Goal: Task Accomplishment & Management: Manage account settings

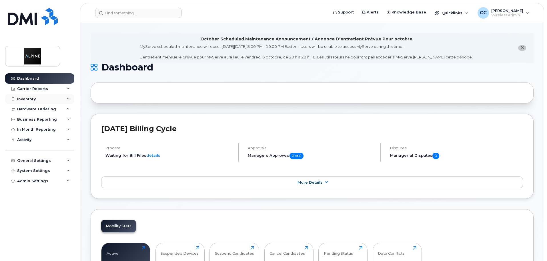
click at [29, 100] on div "Inventory" at bounding box center [26, 99] width 19 height 5
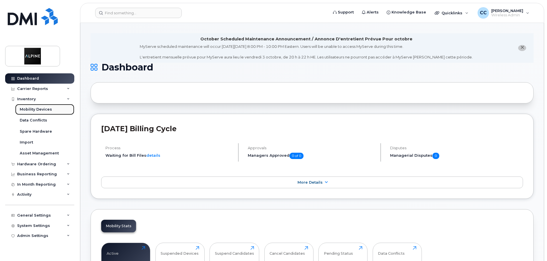
click at [35, 110] on div "Mobility Devices" at bounding box center [36, 109] width 32 height 5
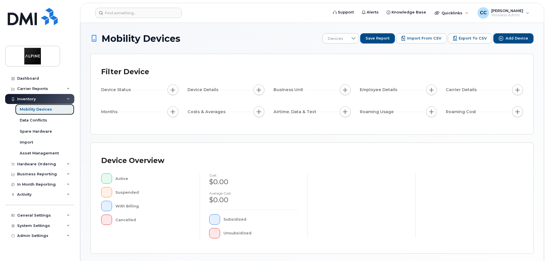
scroll to position [114, 0]
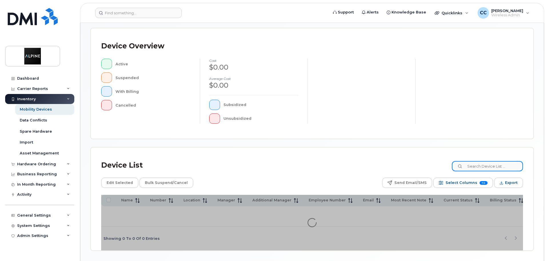
click at [478, 166] on input at bounding box center [487, 166] width 71 height 10
type input "redeploy"
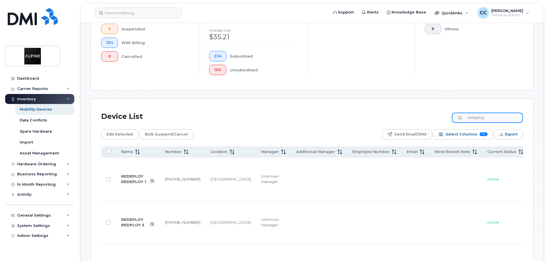
scroll to position [239, 0]
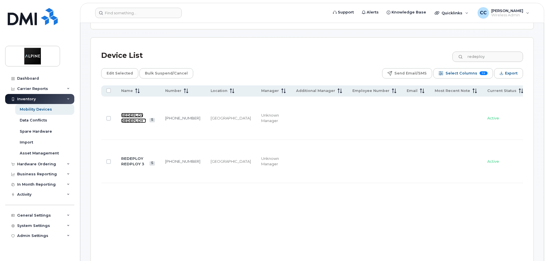
click at [130, 113] on link "REDEPLOY REDEPLOY 1" at bounding box center [133, 118] width 25 height 10
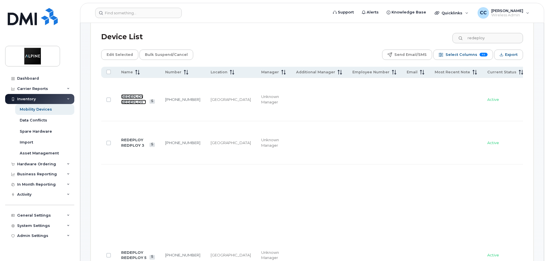
scroll to position [267, 0]
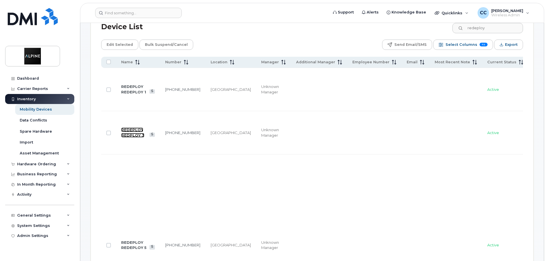
click at [133, 127] on link "REDEPLOY REDPLOY 3" at bounding box center [132, 132] width 23 height 10
click at [129, 240] on link "REDEPLOY REDEPLOY 5" at bounding box center [133, 245] width 25 height 10
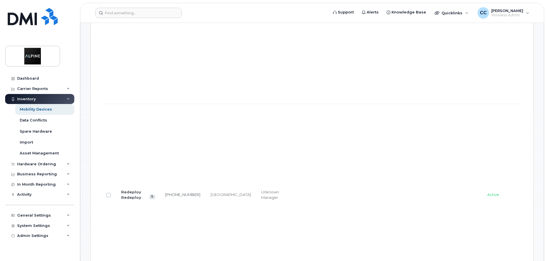
scroll to position [553, 0]
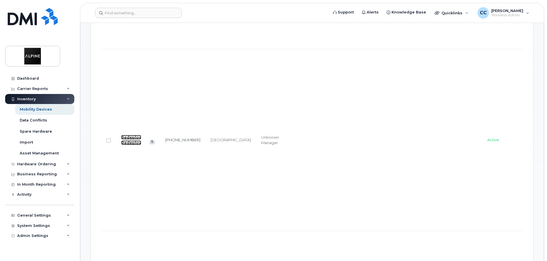
click at [131, 135] on link "Redeploy Redeploy" at bounding box center [131, 140] width 20 height 10
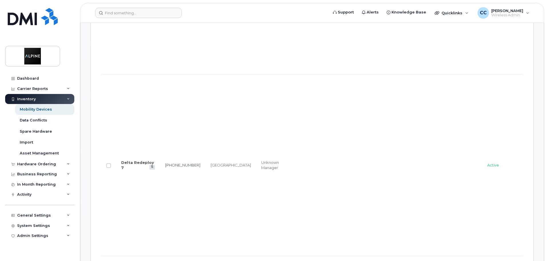
scroll to position [754, 0]
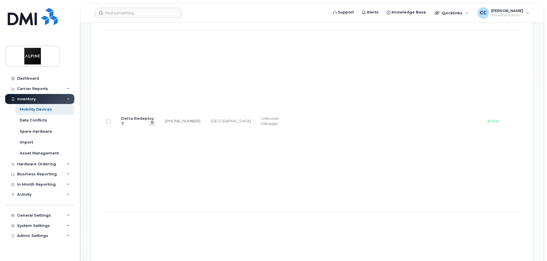
click at [129, 100] on td "Delta Redeploy 7" at bounding box center [138, 120] width 44 height 181
click at [133, 116] on link "Delta Redeploy 7" at bounding box center [137, 121] width 33 height 10
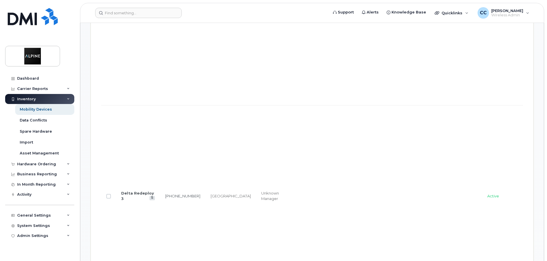
scroll to position [868, 0]
click at [123, 161] on td "Delta Redeploy 3" at bounding box center [138, 187] width 44 height 181
click at [126, 182] on link "Delta Redeploy 3" at bounding box center [137, 187] width 33 height 10
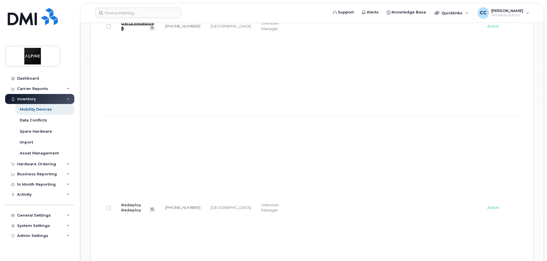
scroll to position [1040, 0]
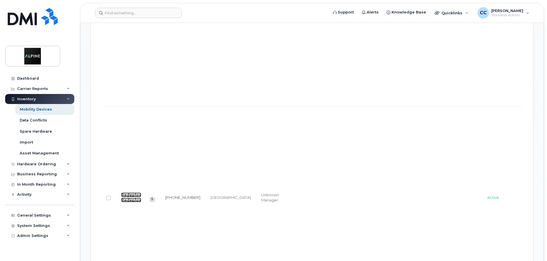
click at [130, 192] on link "Redeploy Redeploy" at bounding box center [131, 197] width 20 height 10
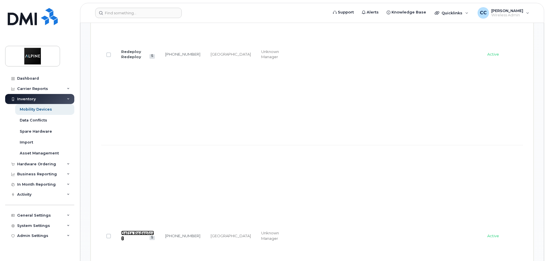
click at [128, 230] on link "Delta Redeploy 4" at bounding box center [137, 235] width 33 height 10
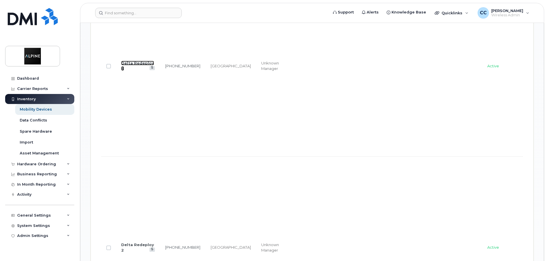
scroll to position [1354, 0]
click at [126, 240] on link "Delta Redeploy 2" at bounding box center [137, 245] width 33 height 10
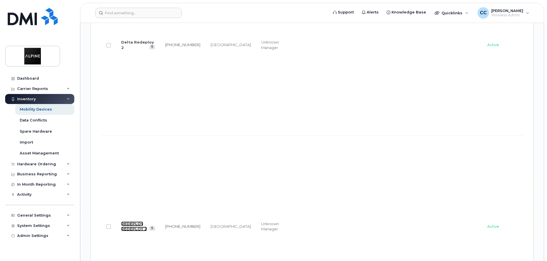
click at [127, 221] on link "REDEPLOY REDEPLOY 2" at bounding box center [134, 226] width 26 height 10
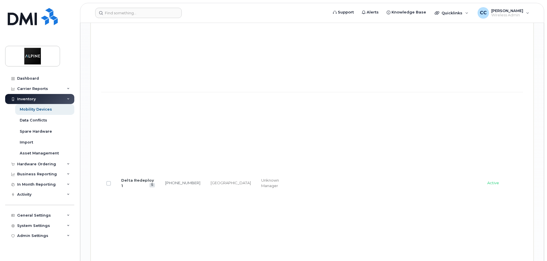
scroll to position [1783, 0]
click at [131, 173] on link "Delta Redeploy 1" at bounding box center [137, 178] width 33 height 10
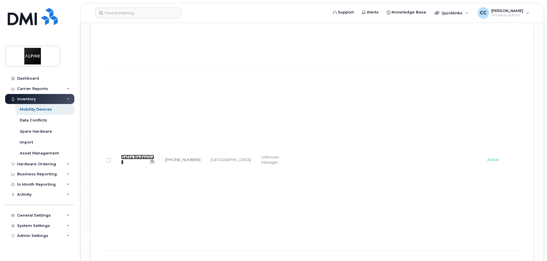
click at [129, 154] on link "Delta Redeploy 5" at bounding box center [137, 159] width 33 height 10
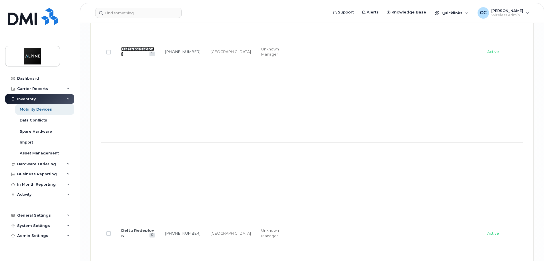
scroll to position [2126, 0]
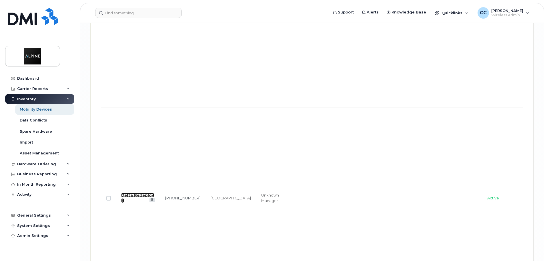
click at [128, 192] on link "Delta Redeploy 6" at bounding box center [137, 197] width 33 height 10
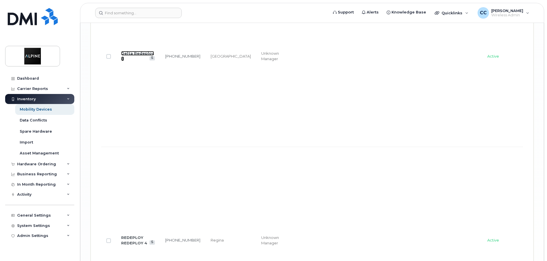
scroll to position [2269, 0]
click at [131, 233] on link "REDEPLOY REDEPLOY 4" at bounding box center [134, 238] width 26 height 10
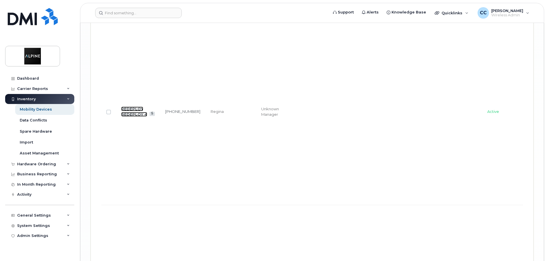
scroll to position [2412, 0]
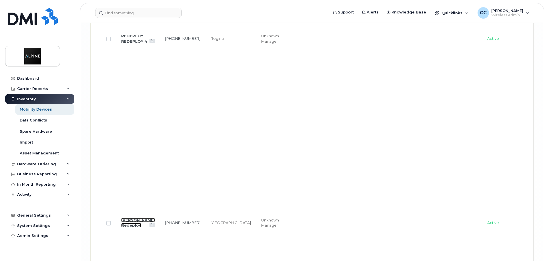
scroll to position [2555, 0]
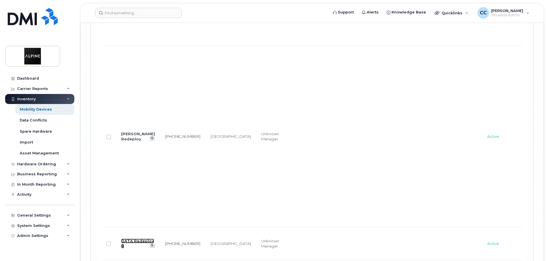
click at [126, 238] on link "DATA Redeploy 4" at bounding box center [137, 243] width 33 height 10
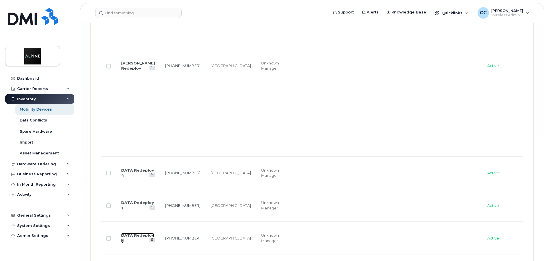
scroll to position [2632, 0]
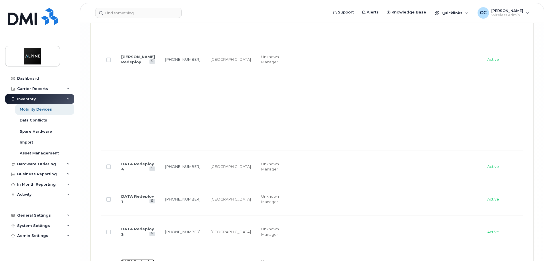
click at [129, 259] on link "DATA Redeploy 2" at bounding box center [137, 264] width 33 height 10
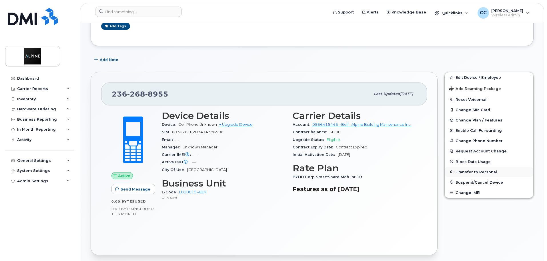
scroll to position [114, 0]
click at [474, 179] on span "Suspend/Cancel Device" at bounding box center [479, 181] width 47 height 4
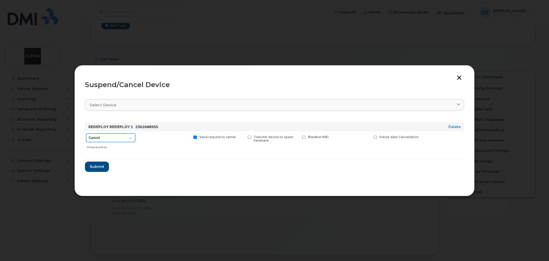
click at [127, 139] on select "Cancel Suspend - Extend Suspension Suspend - Reduced Rate Suspend - Full Rate S…" at bounding box center [110, 137] width 49 height 9
select select "[object Object]"
click at [86, 133] on select "Cancel Suspend - Extend Suspension Suspend - Reduced Rate Suspend - Full Rate S…" at bounding box center [110, 137] width 49 height 9
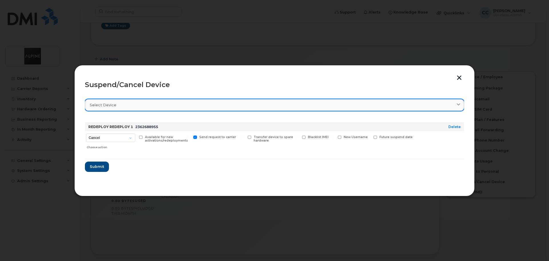
click at [149, 104] on div "Select device" at bounding box center [274, 104] width 369 height 5
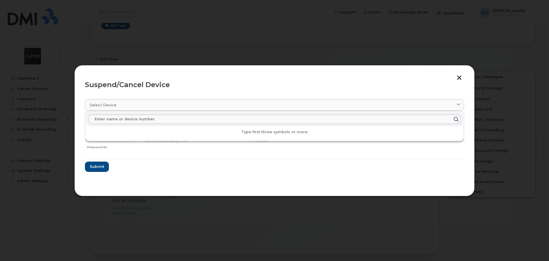
click at [196, 83] on div "Suspend/Cancel Device" at bounding box center [274, 84] width 379 height 7
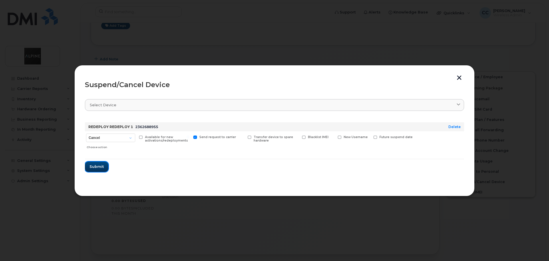
click at [99, 167] on span "Submit" at bounding box center [97, 166] width 14 height 5
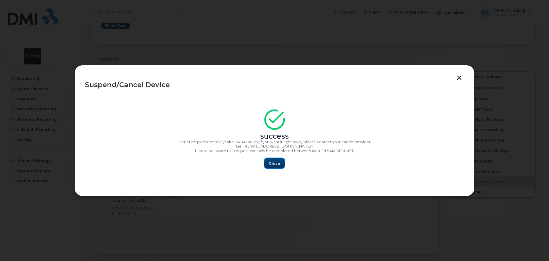
click at [278, 162] on span "Close" at bounding box center [274, 162] width 11 height 5
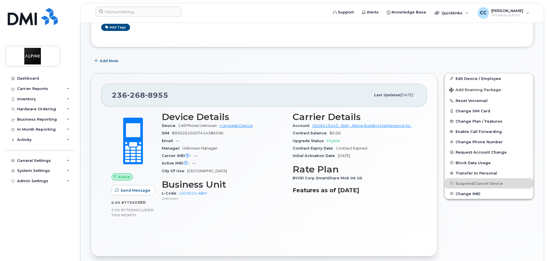
scroll to position [57, 0]
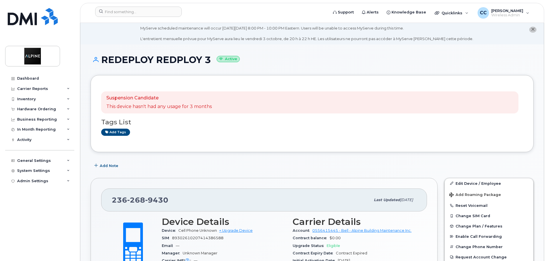
scroll to position [86, 0]
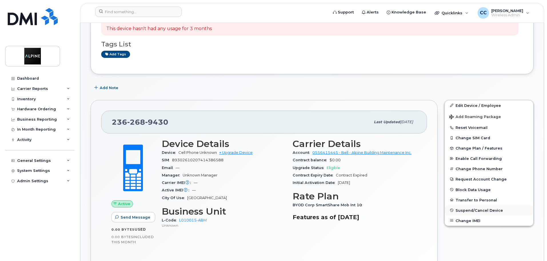
click at [475, 210] on span "Suspend/Cancel Device" at bounding box center [479, 210] width 47 height 4
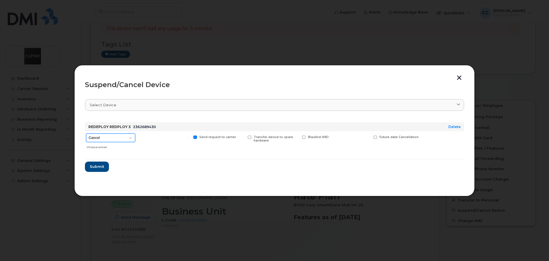
click at [115, 138] on select "Cancel Suspend - Extend Suspension Suspend - Reduced Rate Suspend - Full Rate S…" at bounding box center [110, 137] width 49 height 9
select select "[object Object]"
click at [86, 133] on select "Cancel Suspend - Extend Suspension Suspend - Reduced Rate Suspend - Full Rate S…" at bounding box center [110, 137] width 49 height 9
click at [161, 157] on form "REDEPLOY REDPLOY 3 2362689430 Delete Cancel Suspend - Extend Suspension Suspend…" at bounding box center [274, 145] width 379 height 54
click at [140, 137] on span at bounding box center [141, 137] width 4 height 4
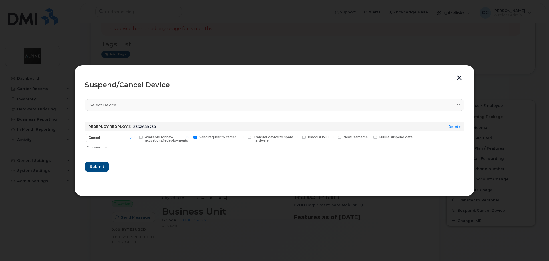
click at [135, 137] on input "Available for new activations/redeployments" at bounding box center [133, 136] width 3 height 3
click at [140, 136] on span at bounding box center [141, 137] width 4 height 4
click at [135, 136] on input "Available for new activations/redeployments" at bounding box center [133, 136] width 3 height 3
checkbox input "false"
click at [97, 165] on span "Submit" at bounding box center [97, 166] width 14 height 5
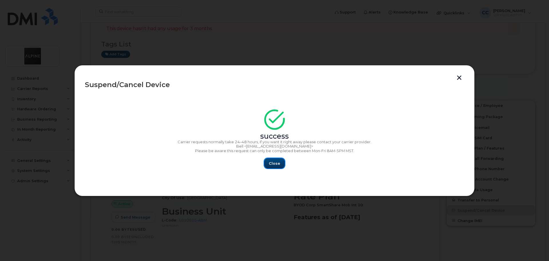
click at [271, 163] on span "Close" at bounding box center [274, 162] width 11 height 5
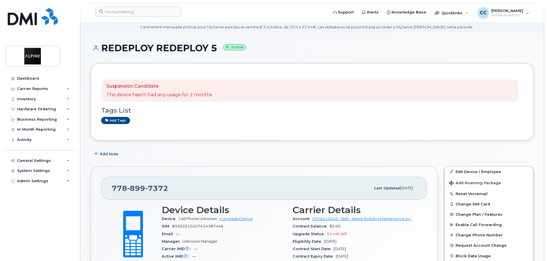
scroll to position [86, 0]
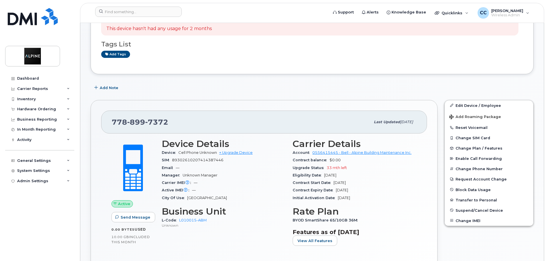
click at [438, 185] on div "778 899 7372 Last updated Sep 16, 2025 Active Send Message 0.00 Bytes  used 10.…" at bounding box center [264, 193] width 347 height 187
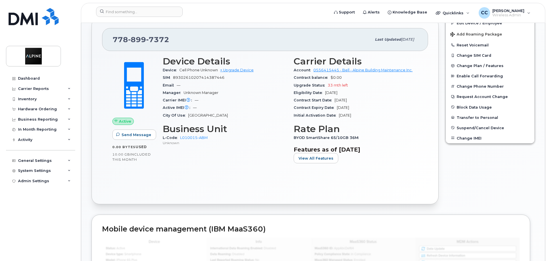
scroll to position [172, 0]
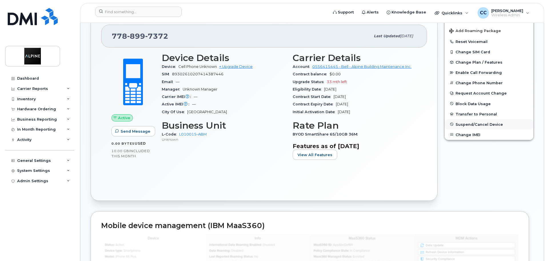
click at [486, 125] on span "Suspend/Cancel Device" at bounding box center [479, 124] width 47 height 4
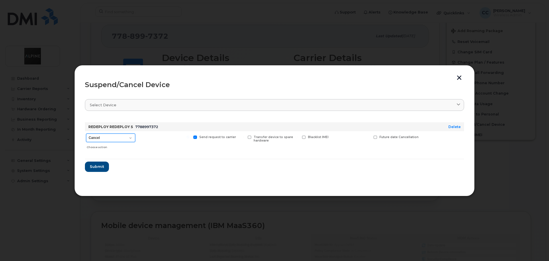
click at [128, 136] on select "Cancel Suspend - Extend Suspension Suspend - Reduced Rate Suspend - Full Rate S…" at bounding box center [110, 137] width 49 height 9
select select "[object Object]"
click at [86, 133] on select "Cancel Suspend - Extend Suspension Suspend - Reduced Rate Suspend - Full Rate S…" at bounding box center [110, 137] width 49 height 9
click at [172, 167] on form "REDEPLOY REDEPLOY 5 7788997372 Delete Cancel Suspend - Extend Suspension Suspen…" at bounding box center [274, 145] width 379 height 54
click at [102, 166] on span "Submit" at bounding box center [97, 166] width 14 height 5
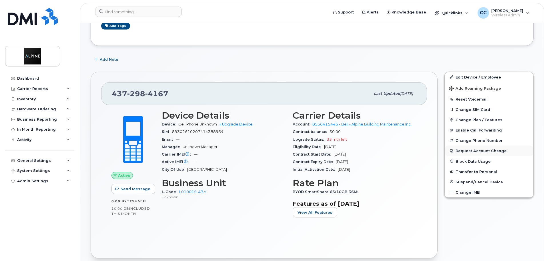
scroll to position [114, 0]
click at [480, 180] on span "Suspend/Cancel Device" at bounding box center [479, 181] width 47 height 4
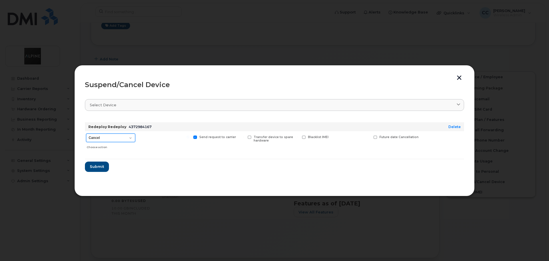
click at [118, 140] on select "Cancel Suspend - Extend Suspension Suspend - Reduced Rate Suspend - Full Rate S…" at bounding box center [110, 137] width 49 height 9
select select "[object Object]"
click at [86, 133] on select "Cancel Suspend - Extend Suspension Suspend - Reduced Rate Suspend - Full Rate S…" at bounding box center [110, 137] width 49 height 9
drag, startPoint x: 165, startPoint y: 160, endPoint x: 151, endPoint y: 166, distance: 15.6
click at [164, 160] on form "Redeploy Redeploy 4372984167 Delete Cancel Suspend - Extend Suspension Suspend …" at bounding box center [274, 145] width 379 height 54
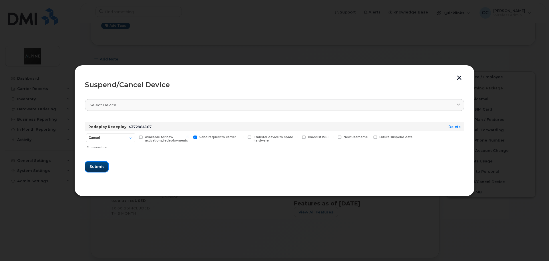
click at [98, 167] on span "Submit" at bounding box center [97, 166] width 14 height 5
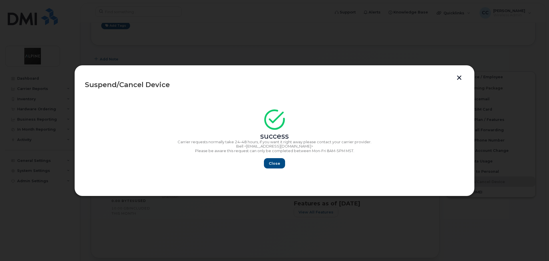
click at [461, 79] on button "button" at bounding box center [459, 78] width 9 height 6
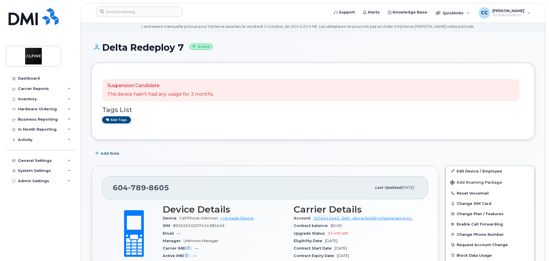
scroll to position [86, 0]
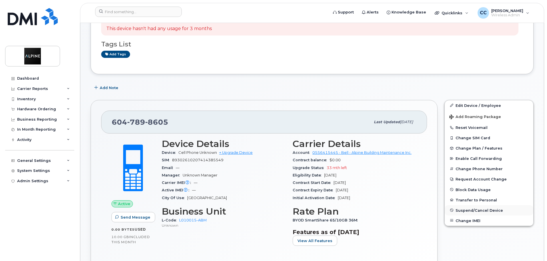
click at [472, 208] on span "Suspend/Cancel Device" at bounding box center [479, 210] width 47 height 4
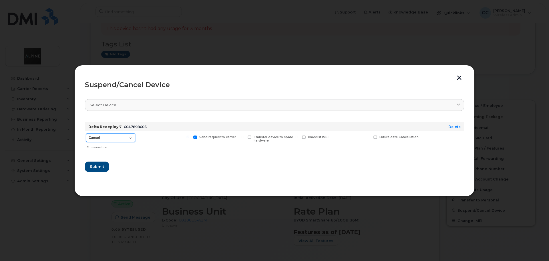
click at [129, 136] on select "Cancel Suspend - Extend Suspension Suspend - Reduced Rate Suspend - Full Rate S…" at bounding box center [110, 137] width 49 height 9
select select "[object Object]"
click at [86, 133] on select "Cancel Suspend - Extend Suspension Suspend - Reduced Rate Suspend - Full Rate S…" at bounding box center [110, 137] width 49 height 9
click at [162, 156] on form "Delta Redeploy 7 6047898605 Delete Cancel Suspend - Extend Suspension Suspend -…" at bounding box center [274, 145] width 379 height 54
click at [96, 165] on span "Submit" at bounding box center [97, 166] width 14 height 5
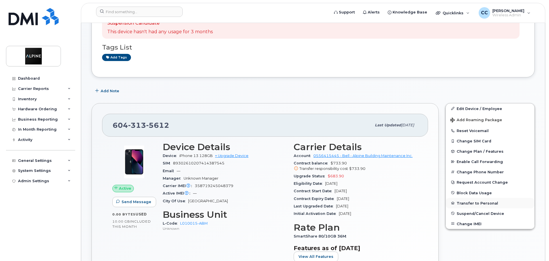
scroll to position [86, 0]
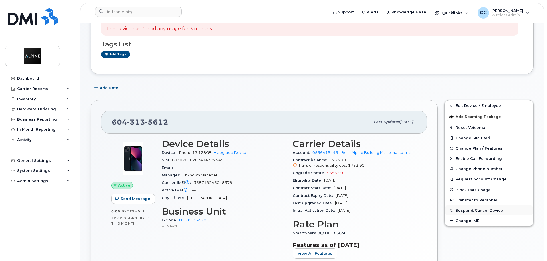
click at [468, 212] on span "Suspend/Cancel Device" at bounding box center [479, 210] width 47 height 4
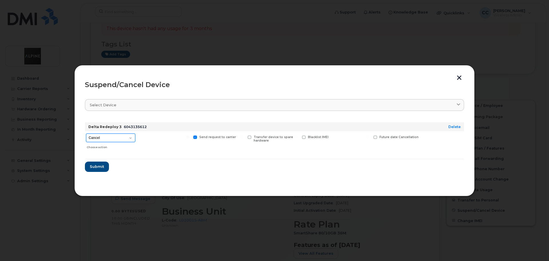
click at [107, 138] on select "Cancel Suspend - Extend Suspension Suspend - Reduced Rate Suspend - Full Rate S…" at bounding box center [110, 137] width 49 height 9
select select "[object Object]"
click at [86, 133] on select "Cancel Suspend - Extend Suspension Suspend - Reduced Rate Suspend - Full Rate S…" at bounding box center [110, 137] width 49 height 9
click at [160, 160] on form "Delta Redeploy 3 6043135612 Delete Cancel Suspend - Extend Suspension Suspend -…" at bounding box center [274, 145] width 379 height 54
click at [107, 164] on button "Submit" at bounding box center [96, 166] width 23 height 10
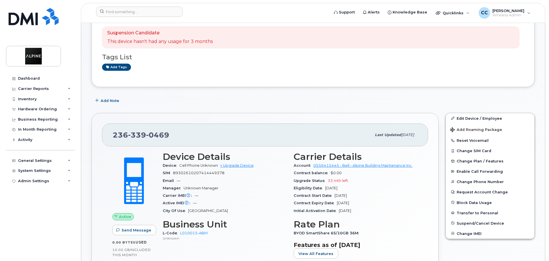
scroll to position [86, 0]
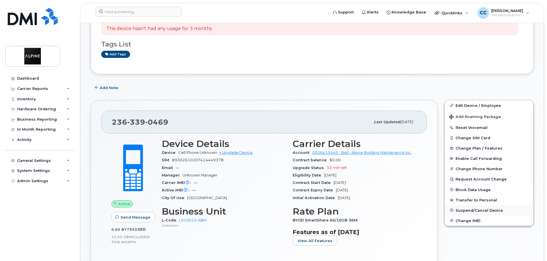
click at [470, 208] on span "Suspend/Cancel Device" at bounding box center [479, 210] width 47 height 4
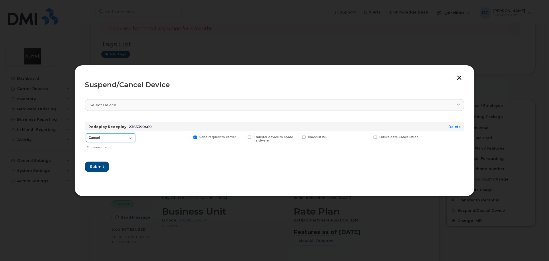
click at [109, 138] on select "Cancel Suspend - Extend Suspension Suspend - Reduced Rate Suspend - Full Rate S…" at bounding box center [110, 137] width 49 height 9
select select "[object Object]"
click at [86, 133] on select "Cancel Suspend - Extend Suspension Suspend - Reduced Rate Suspend - Full Rate S…" at bounding box center [110, 137] width 49 height 9
click at [99, 165] on span "Submit" at bounding box center [97, 166] width 14 height 5
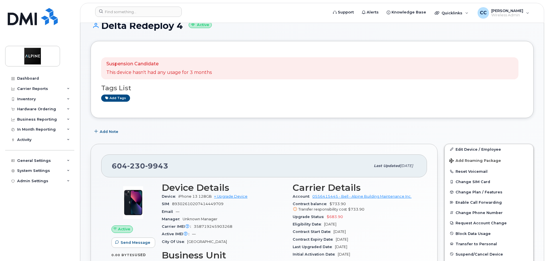
scroll to position [114, 0]
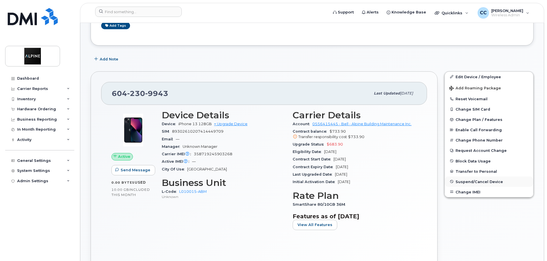
click at [466, 181] on span "Suspend/Cancel Device" at bounding box center [479, 181] width 47 height 4
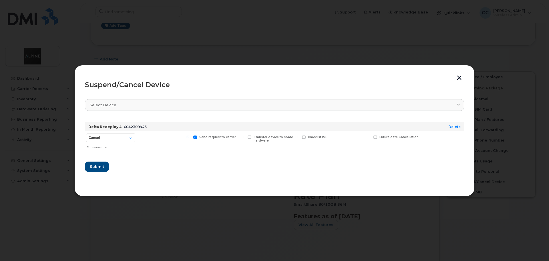
click at [458, 79] on button "button" at bounding box center [459, 78] width 9 height 6
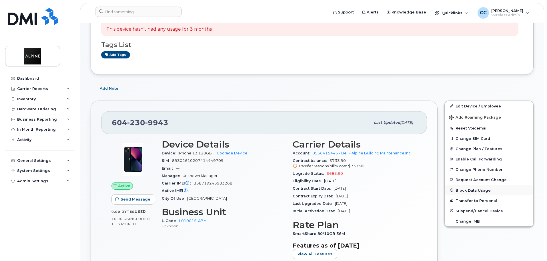
scroll to position [86, 0]
click at [468, 208] on span "Suspend/Cancel Device" at bounding box center [479, 210] width 47 height 4
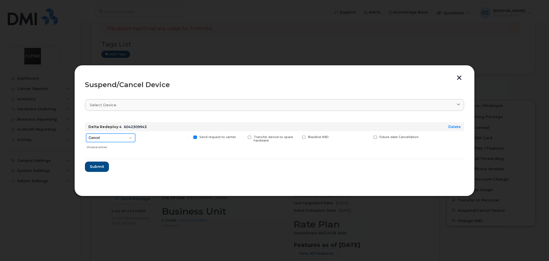
click at [102, 139] on select "Cancel Suspend - Extend Suspension Suspend - Reduced Rate Suspend - Full Rate S…" at bounding box center [110, 137] width 49 height 9
select select "[object Object]"
click at [86, 133] on select "Cancel Suspend - Extend Suspension Suspend - Reduced Rate Suspend - Full Rate S…" at bounding box center [110, 137] width 49 height 9
click at [96, 168] on span "Submit" at bounding box center [97, 166] width 14 height 5
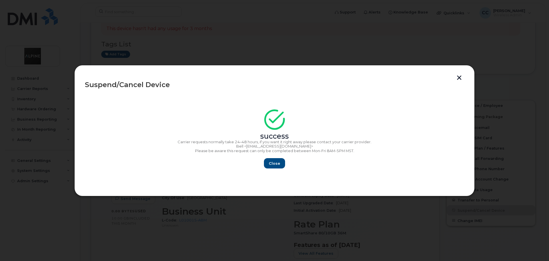
click at [458, 78] on button "button" at bounding box center [459, 78] width 9 height 6
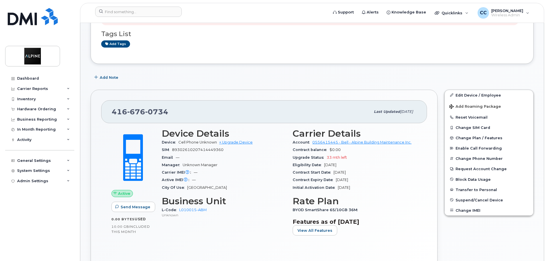
scroll to position [114, 0]
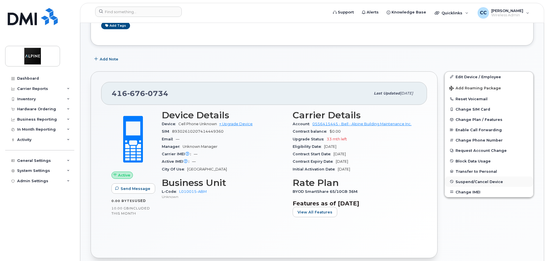
click at [486, 184] on button "Suspend/Cancel Device" at bounding box center [489, 181] width 89 height 10
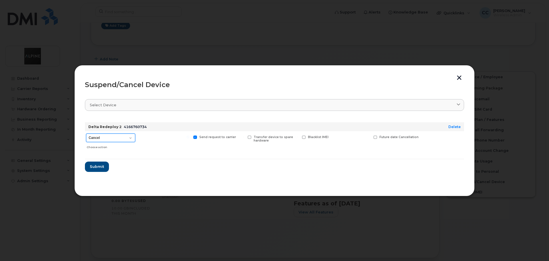
click at [106, 135] on select "Cancel Suspend - Extend Suspension Suspend - Reduced Rate Suspend - Full Rate S…" at bounding box center [110, 137] width 49 height 9
select select "[object Object]"
click at [86, 133] on select "Cancel Suspend - Extend Suspension Suspend - Reduced Rate Suspend - Full Rate S…" at bounding box center [110, 137] width 49 height 9
click at [100, 166] on span "Submit" at bounding box center [97, 166] width 14 height 5
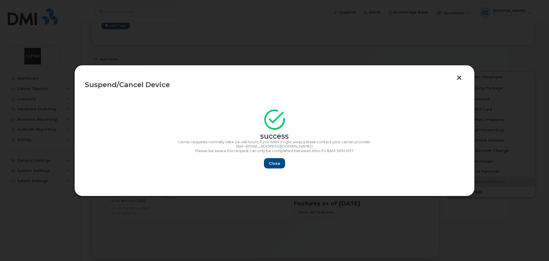
click at [460, 79] on button "button" at bounding box center [459, 78] width 9 height 6
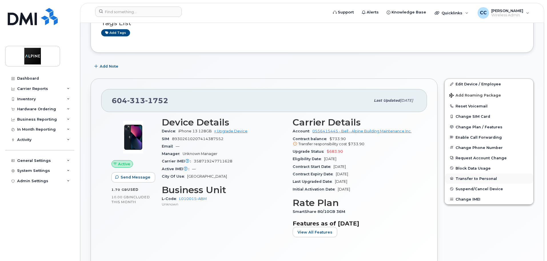
scroll to position [86, 0]
click at [475, 188] on span "Suspend/Cancel Device" at bounding box center [479, 188] width 47 height 4
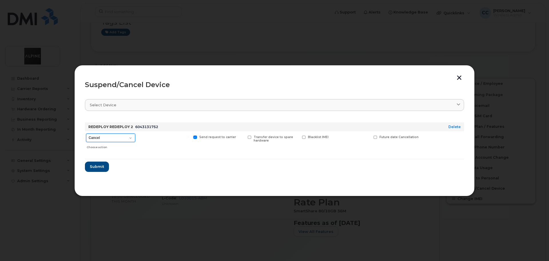
click at [111, 137] on select "Cancel Suspend - Extend Suspension Suspend - Reduced Rate Suspend - Full Rate S…" at bounding box center [110, 137] width 49 height 9
select select "[object Object]"
click at [86, 133] on select "Cancel Suspend - Extend Suspension Suspend - Reduced Rate Suspend - Full Rate S…" at bounding box center [110, 137] width 49 height 9
click at [92, 166] on span "Submit" at bounding box center [97, 166] width 14 height 5
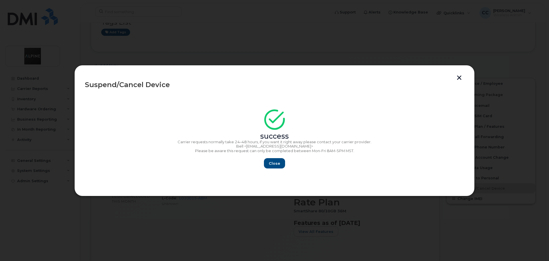
click at [459, 77] on button "button" at bounding box center [459, 78] width 9 height 6
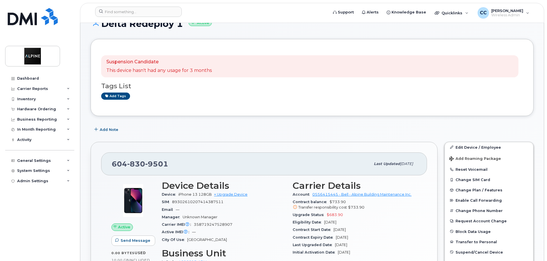
scroll to position [86, 0]
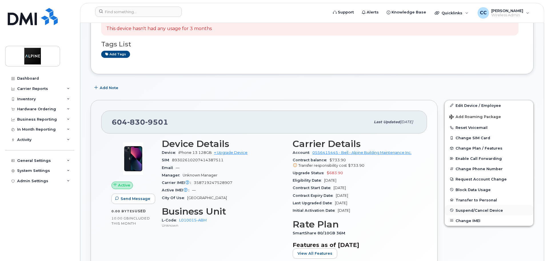
click at [460, 211] on span "Suspend/Cancel Device" at bounding box center [479, 210] width 47 height 4
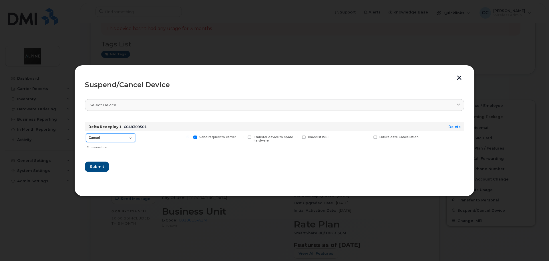
click at [98, 139] on select "Cancel Suspend - Extend Suspension Suspend - Reduced Rate Suspend - Full Rate S…" at bounding box center [110, 137] width 49 height 9
select select "[object Object]"
click at [86, 133] on select "Cancel Suspend - Extend Suspension Suspend - Reduced Rate Suspend - Full Rate S…" at bounding box center [110, 137] width 49 height 9
click at [96, 168] on span "Submit" at bounding box center [97, 166] width 14 height 5
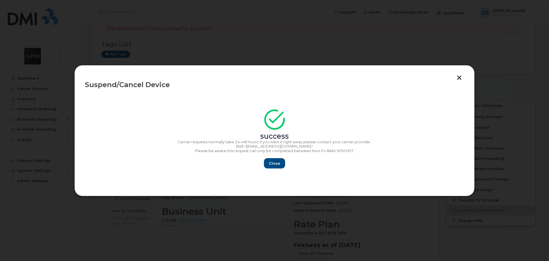
click at [460, 77] on button "button" at bounding box center [459, 78] width 9 height 6
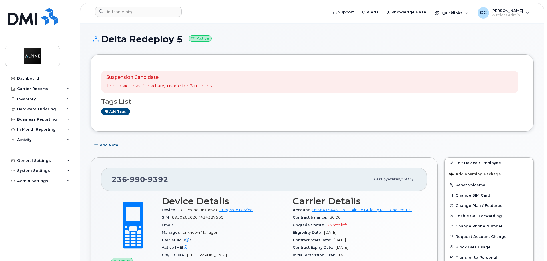
scroll to position [86, 0]
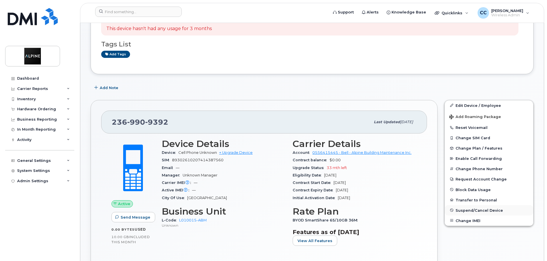
click at [476, 210] on span "Suspend/Cancel Device" at bounding box center [479, 210] width 47 height 4
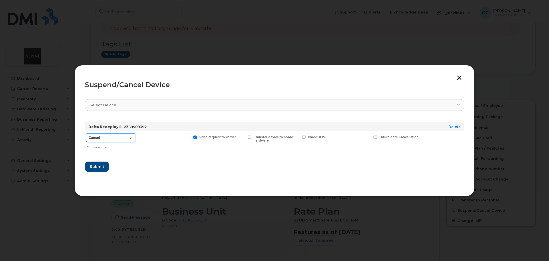
click at [112, 136] on select "Cancel Suspend - Extend Suspension Suspend - Reduced Rate Suspend - Full Rate S…" at bounding box center [110, 137] width 49 height 9
select select "[object Object]"
click at [86, 133] on select "Cancel Suspend - Extend Suspension Suspend - Reduced Rate Suspend - Full Rate S…" at bounding box center [110, 137] width 49 height 9
click at [100, 166] on span "Submit" at bounding box center [97, 166] width 14 height 5
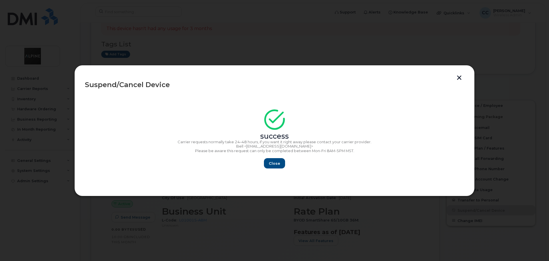
click at [459, 78] on button "button" at bounding box center [459, 78] width 9 height 6
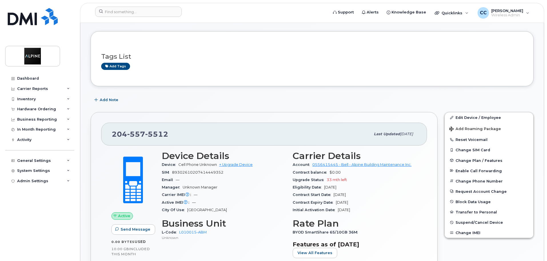
scroll to position [57, 0]
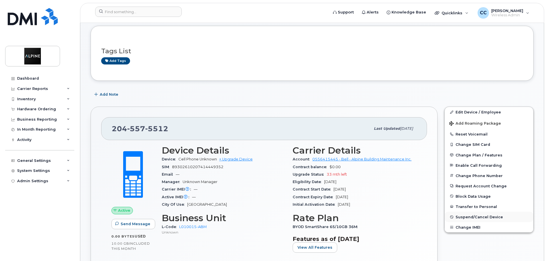
click at [493, 215] on span "Suspend/Cancel Device" at bounding box center [479, 216] width 47 height 4
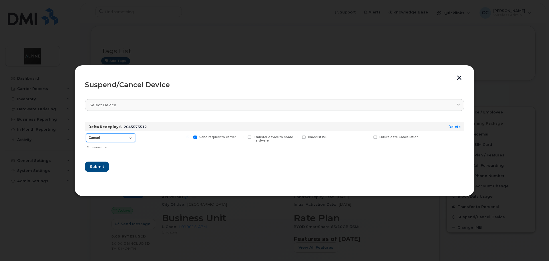
click at [102, 138] on select "Cancel Suspend - Extend Suspension Suspend - Reduced Rate Suspend - Full Rate S…" at bounding box center [110, 137] width 49 height 9
select select "[object Object]"
click at [86, 133] on select "Cancel Suspend - Extend Suspension Suspend - Reduced Rate Suspend - Full Rate S…" at bounding box center [110, 137] width 49 height 9
click at [100, 166] on span "Submit" at bounding box center [97, 166] width 14 height 5
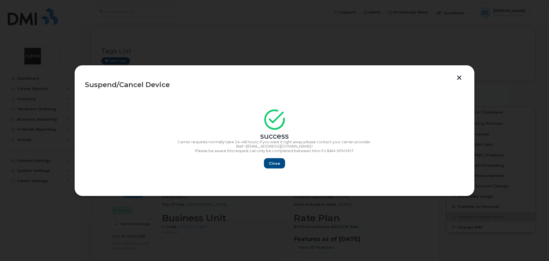
click at [460, 78] on button "button" at bounding box center [459, 78] width 9 height 6
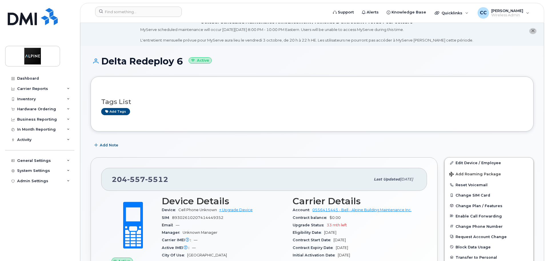
scroll to position [0, 0]
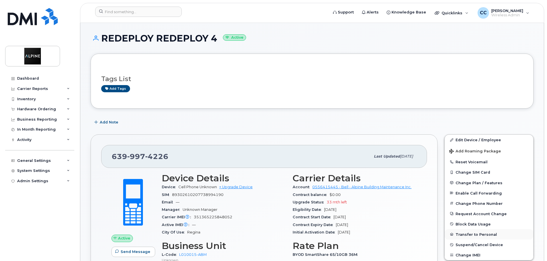
scroll to position [57, 0]
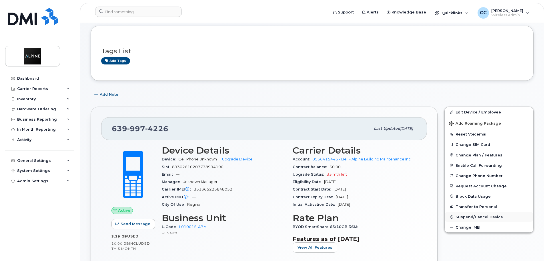
click at [473, 214] on span "Suspend/Cancel Device" at bounding box center [479, 216] width 47 height 4
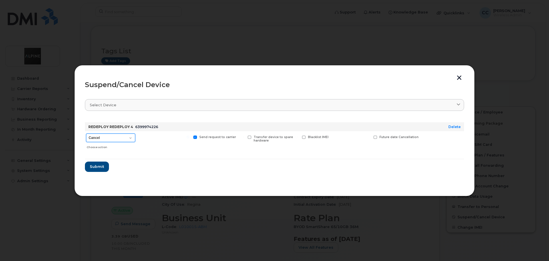
click at [124, 136] on select "Cancel Suspend - Extend Suspension Suspend - Reduced Rate Suspend - Full Rate S…" at bounding box center [110, 137] width 49 height 9
select select "[object Object]"
click at [86, 133] on select "Cancel Suspend - Extend Suspension Suspend - Reduced Rate Suspend - Full Rate S…" at bounding box center [110, 137] width 49 height 9
click at [97, 165] on span "Submit" at bounding box center [97, 166] width 14 height 5
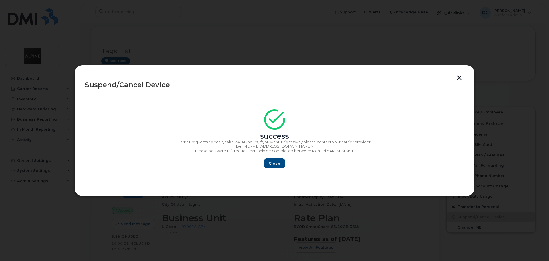
click at [460, 79] on button "button" at bounding box center [459, 78] width 9 height 6
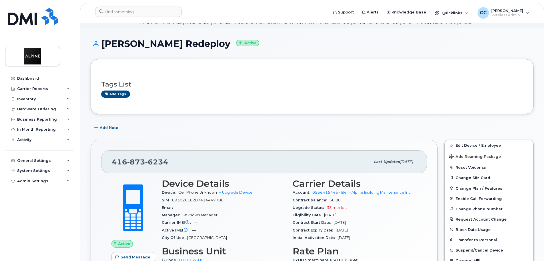
scroll to position [57, 0]
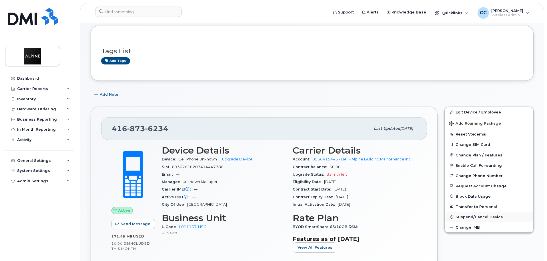
click at [476, 216] on span "Suspend/Cancel Device" at bounding box center [479, 216] width 47 height 4
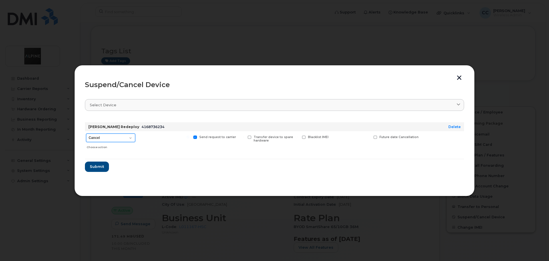
click at [126, 136] on select "Cancel Suspend - Extend Suspension Suspend - Reduced Rate Suspend - Full Rate S…" at bounding box center [110, 137] width 49 height 9
select select "[object Object]"
click at [86, 133] on select "Cancel Suspend - Extend Suspension Suspend - Reduced Rate Suspend - Full Rate S…" at bounding box center [110, 137] width 49 height 9
click at [98, 169] on span "Submit" at bounding box center [97, 166] width 14 height 5
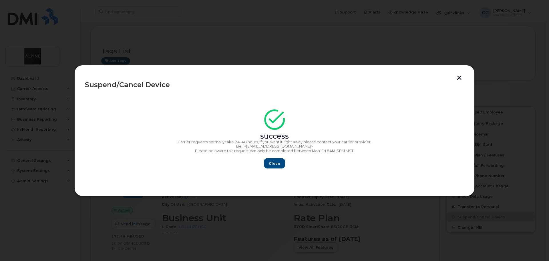
click at [461, 77] on button "button" at bounding box center [459, 78] width 9 height 6
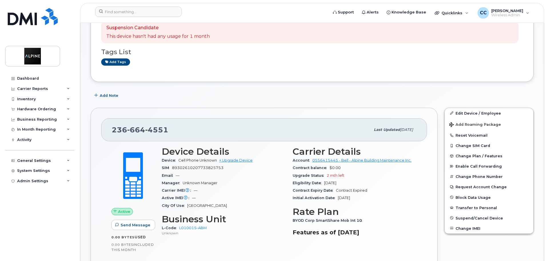
scroll to position [86, 0]
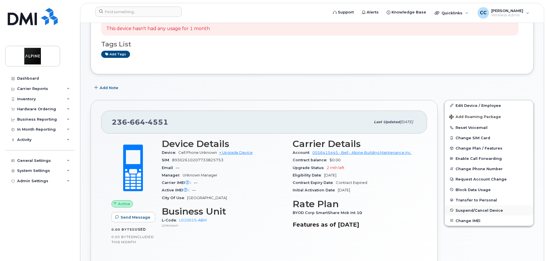
click at [468, 210] on span "Suspend/Cancel Device" at bounding box center [479, 210] width 47 height 4
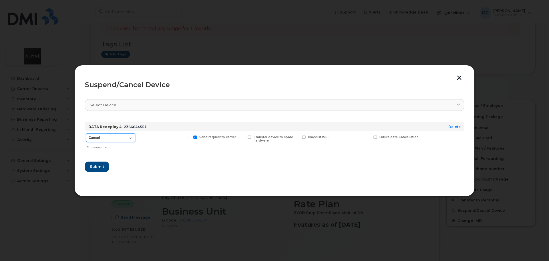
click at [120, 137] on select "Cancel Suspend - Extend Suspension Suspend - Reduced Rate Suspend - Full Rate S…" at bounding box center [110, 137] width 49 height 9
select select "[object Object]"
click at [86, 133] on select "Cancel Suspend - Extend Suspension Suspend - Reduced Rate Suspend - Full Rate S…" at bounding box center [110, 137] width 49 height 9
click at [98, 170] on button "Submit" at bounding box center [96, 166] width 23 height 10
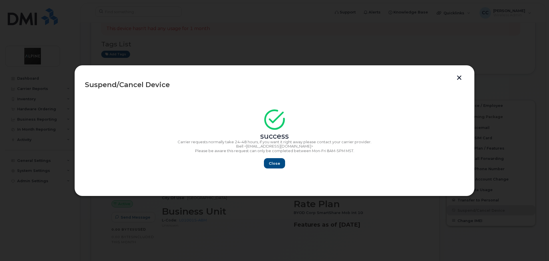
click at [460, 78] on button "button" at bounding box center [459, 78] width 9 height 6
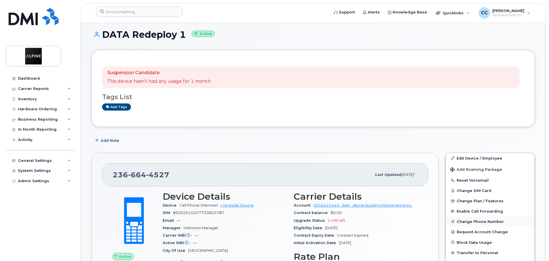
scroll to position [86, 0]
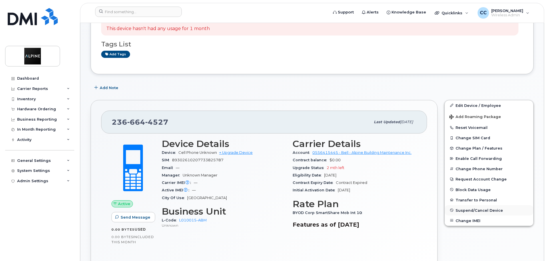
click at [468, 206] on button "Suspend/Cancel Device" at bounding box center [489, 210] width 89 height 10
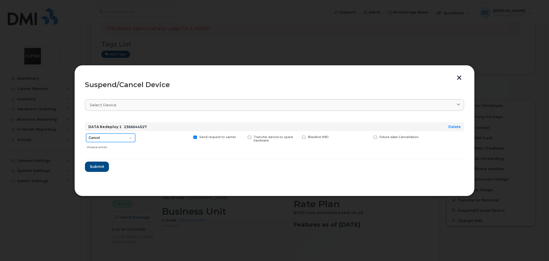
click at [97, 135] on select "Cancel Suspend - Extend Suspension Suspend - Reduced Rate Suspend - Full Rate S…" at bounding box center [110, 137] width 49 height 9
select select "[object Object]"
click at [86, 133] on select "Cancel Suspend - Extend Suspension Suspend - Reduced Rate Suspend - Full Rate S…" at bounding box center [110, 137] width 49 height 9
click at [99, 166] on span "Submit" at bounding box center [97, 166] width 14 height 5
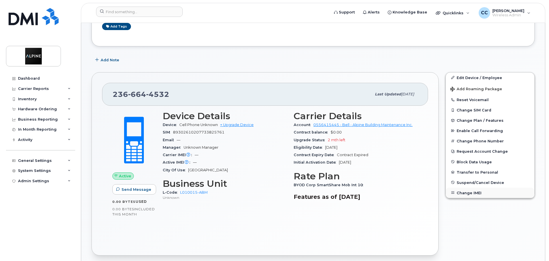
scroll to position [114, 0]
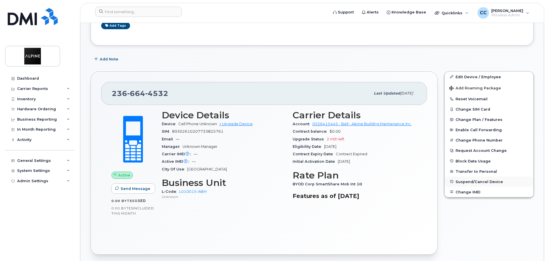
click at [471, 180] on span "Suspend/Cancel Device" at bounding box center [479, 181] width 47 height 4
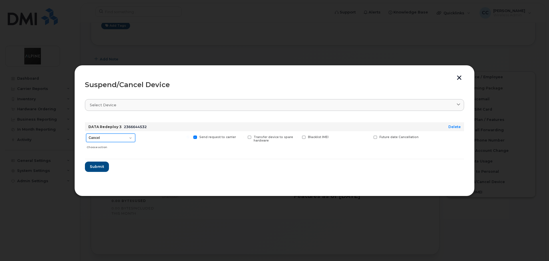
click at [119, 136] on select "Cancel Suspend - Extend Suspension Suspend - Reduced Rate Suspend - Full Rate S…" at bounding box center [110, 137] width 49 height 9
select select "[object Object]"
click at [86, 133] on select "Cancel Suspend - Extend Suspension Suspend - Reduced Rate Suspend - Full Rate S…" at bounding box center [110, 137] width 49 height 9
click at [95, 168] on span "Submit" at bounding box center [97, 166] width 14 height 5
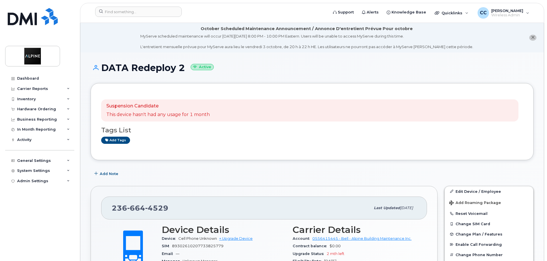
scroll to position [57, 0]
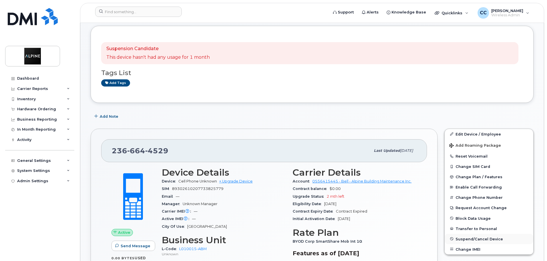
click at [469, 239] on span "Suspend/Cancel Device" at bounding box center [479, 238] width 47 height 4
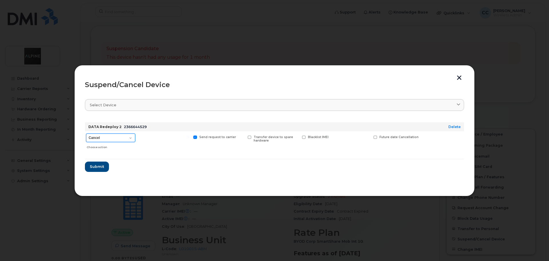
click at [113, 140] on select "Cancel Suspend - Extend Suspension Suspend - Reduced Rate Suspend - Full Rate S…" at bounding box center [110, 137] width 49 height 9
select select "[object Object]"
click at [86, 133] on select "Cancel Suspend - Extend Suspension Suspend - Reduced Rate Suspend - Full Rate S…" at bounding box center [110, 137] width 49 height 9
click at [148, 160] on form "DATA Redeploy 2 2366644529 Delete Cancel Suspend - Extend Suspension Suspend - …" at bounding box center [274, 145] width 379 height 54
click at [100, 167] on span "Submit" at bounding box center [97, 166] width 14 height 5
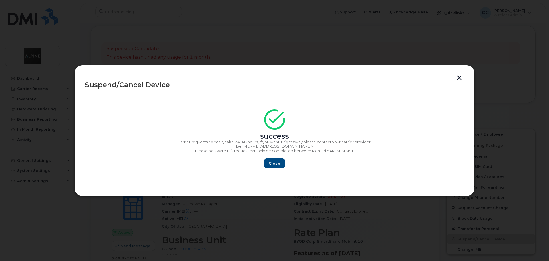
click at [457, 76] on button "button" at bounding box center [459, 78] width 9 height 6
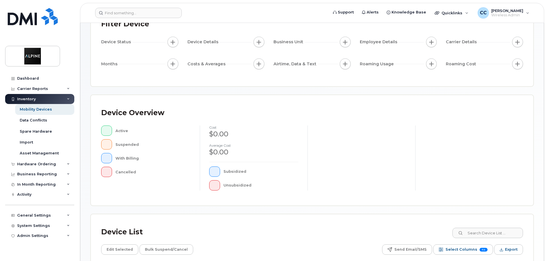
scroll to position [134, 0]
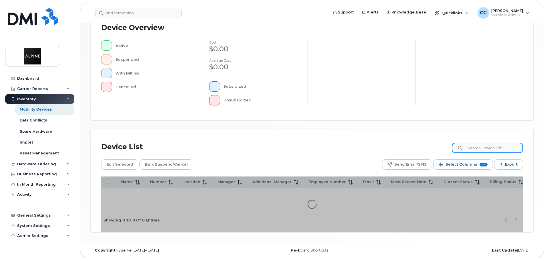
click at [477, 144] on input at bounding box center [487, 147] width 71 height 10
type input "redeploy"
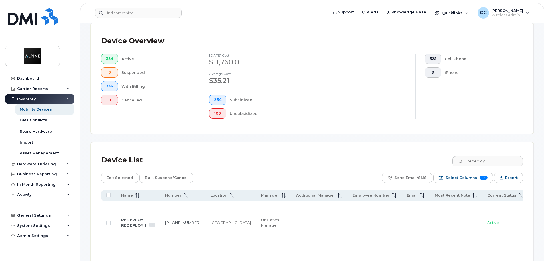
scroll to position [144, 0]
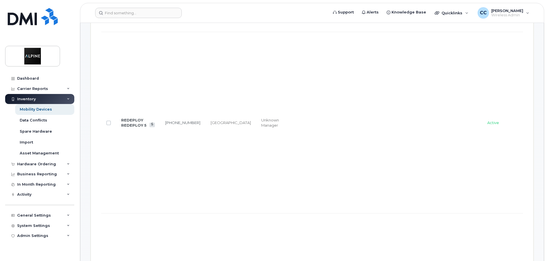
scroll to position [0, 0]
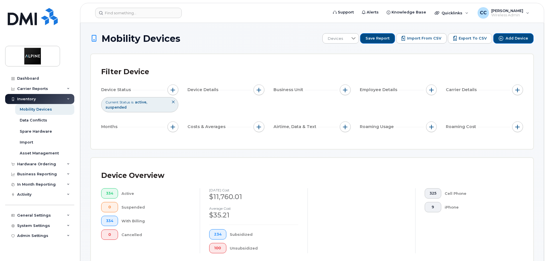
drag, startPoint x: 263, startPoint y: 196, endPoint x: 266, endPoint y: 57, distance: 139.0
